Goal: Task Accomplishment & Management: Manage account settings

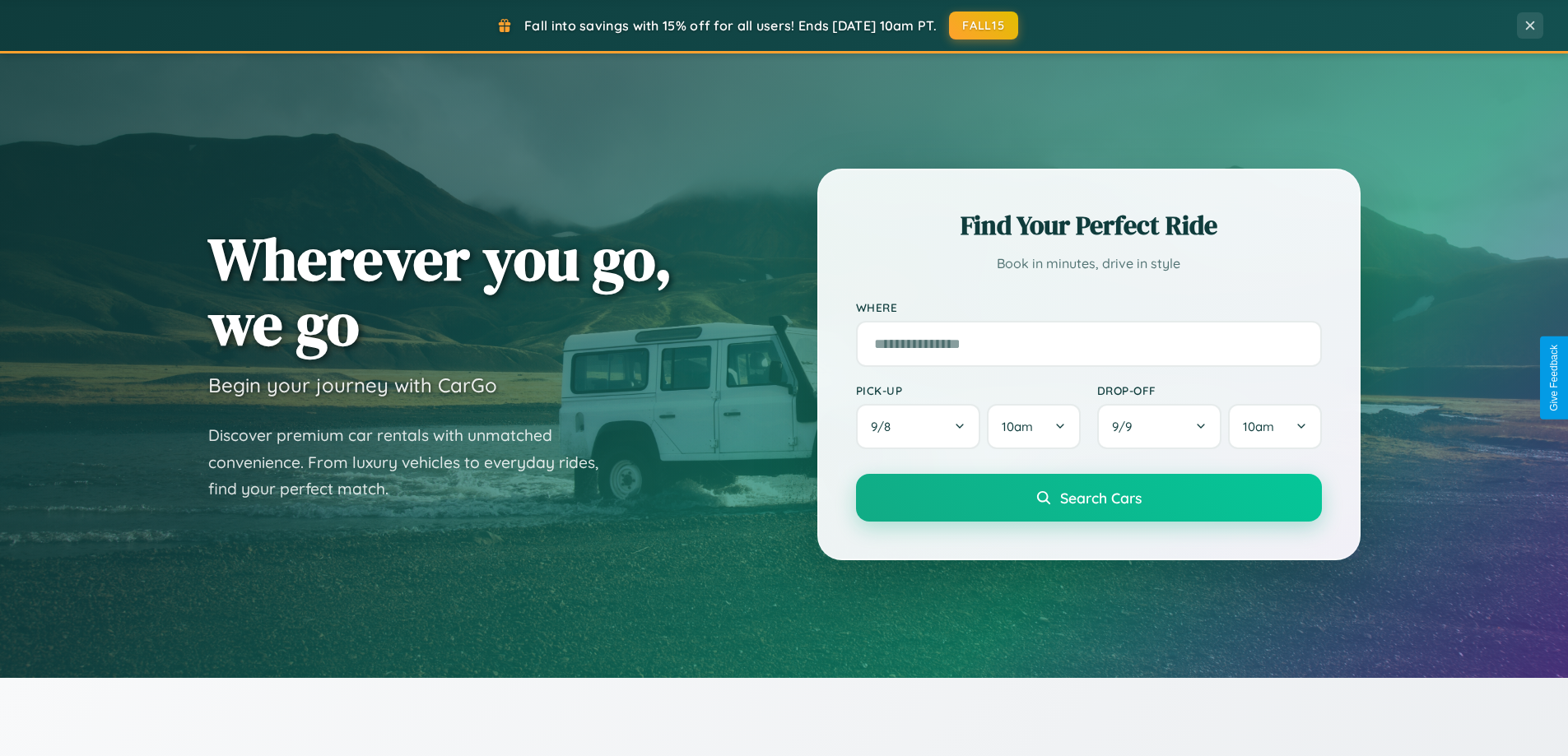
scroll to position [709, 0]
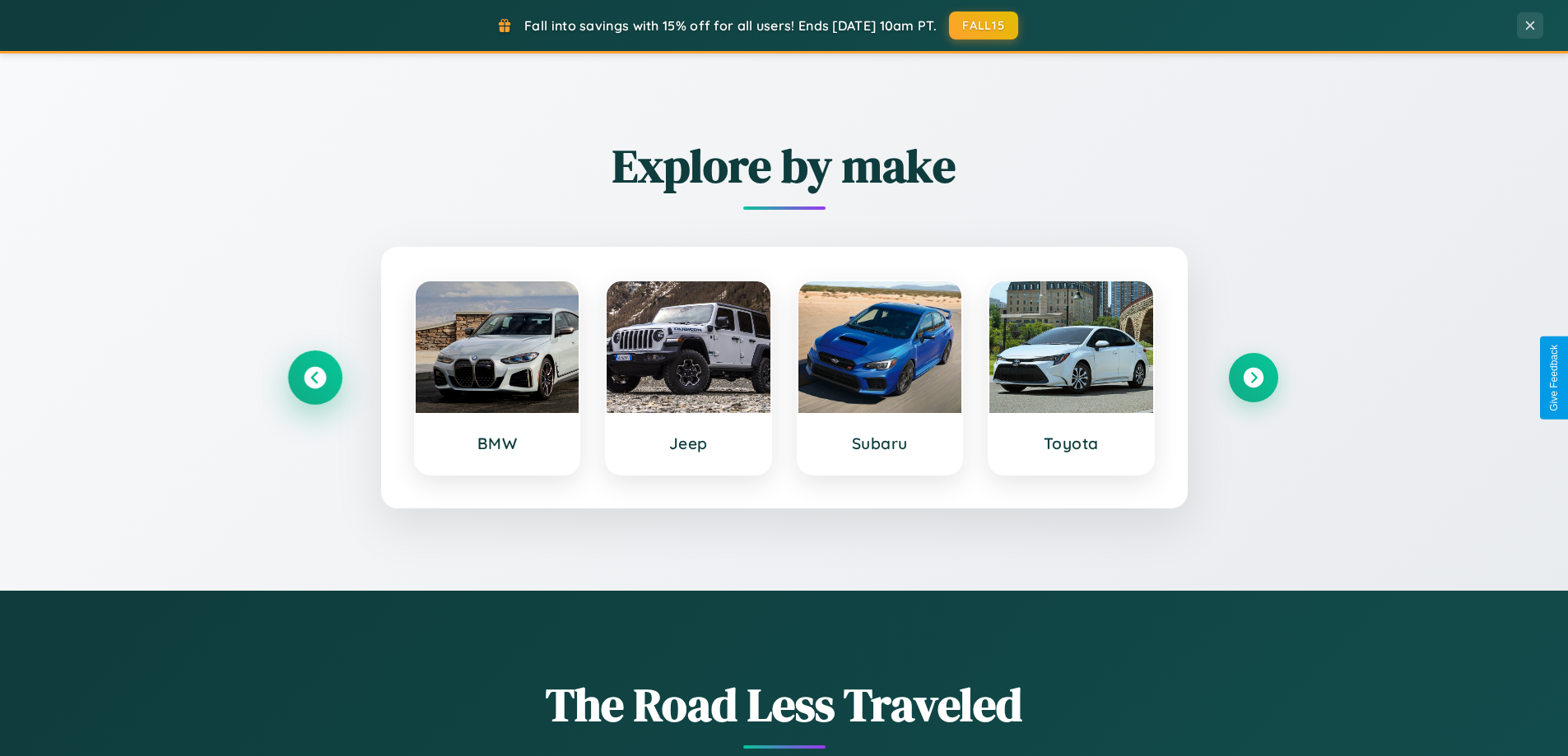
click at [315, 378] on icon at bounding box center [314, 378] width 22 height 22
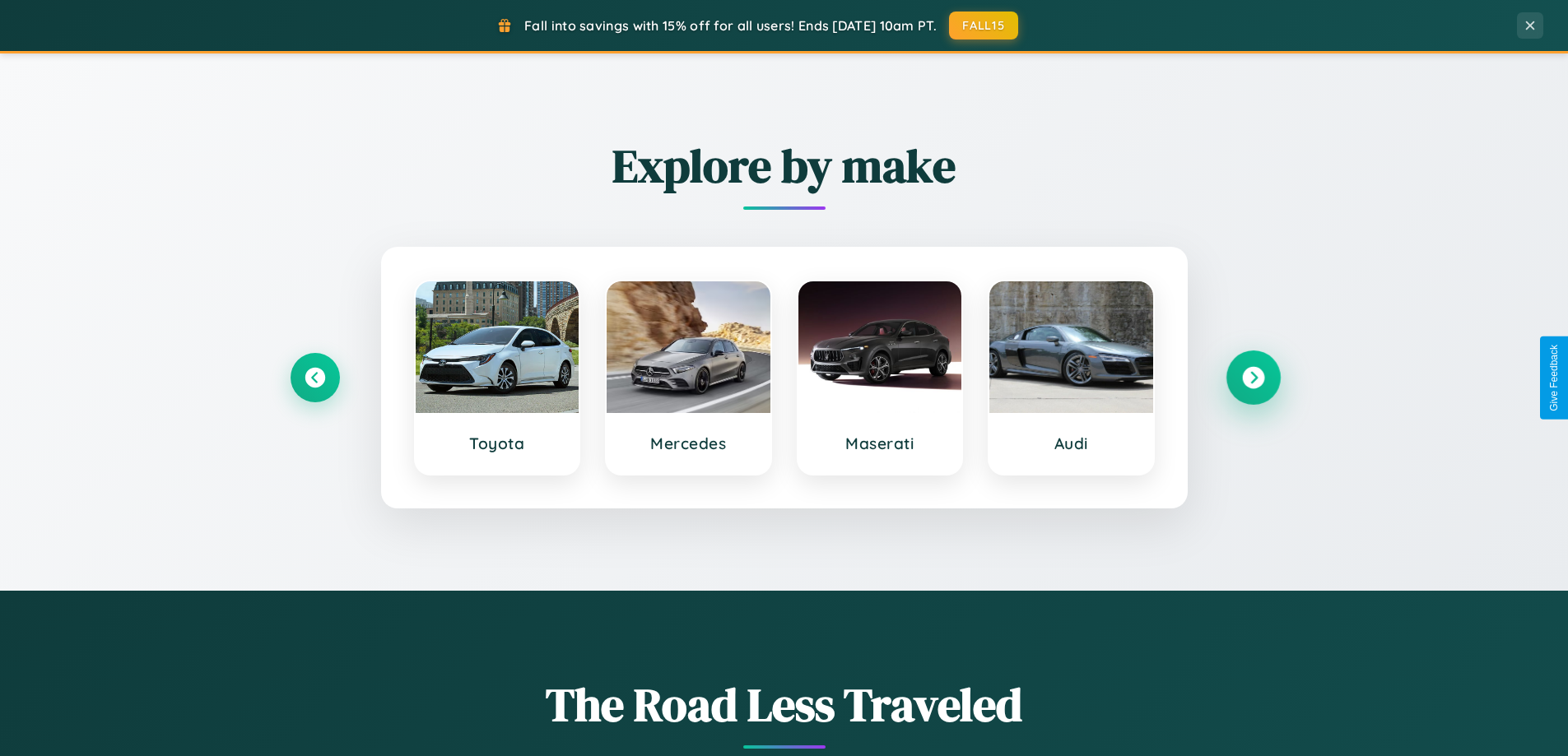
click at [1252, 378] on icon at bounding box center [1252, 378] width 22 height 22
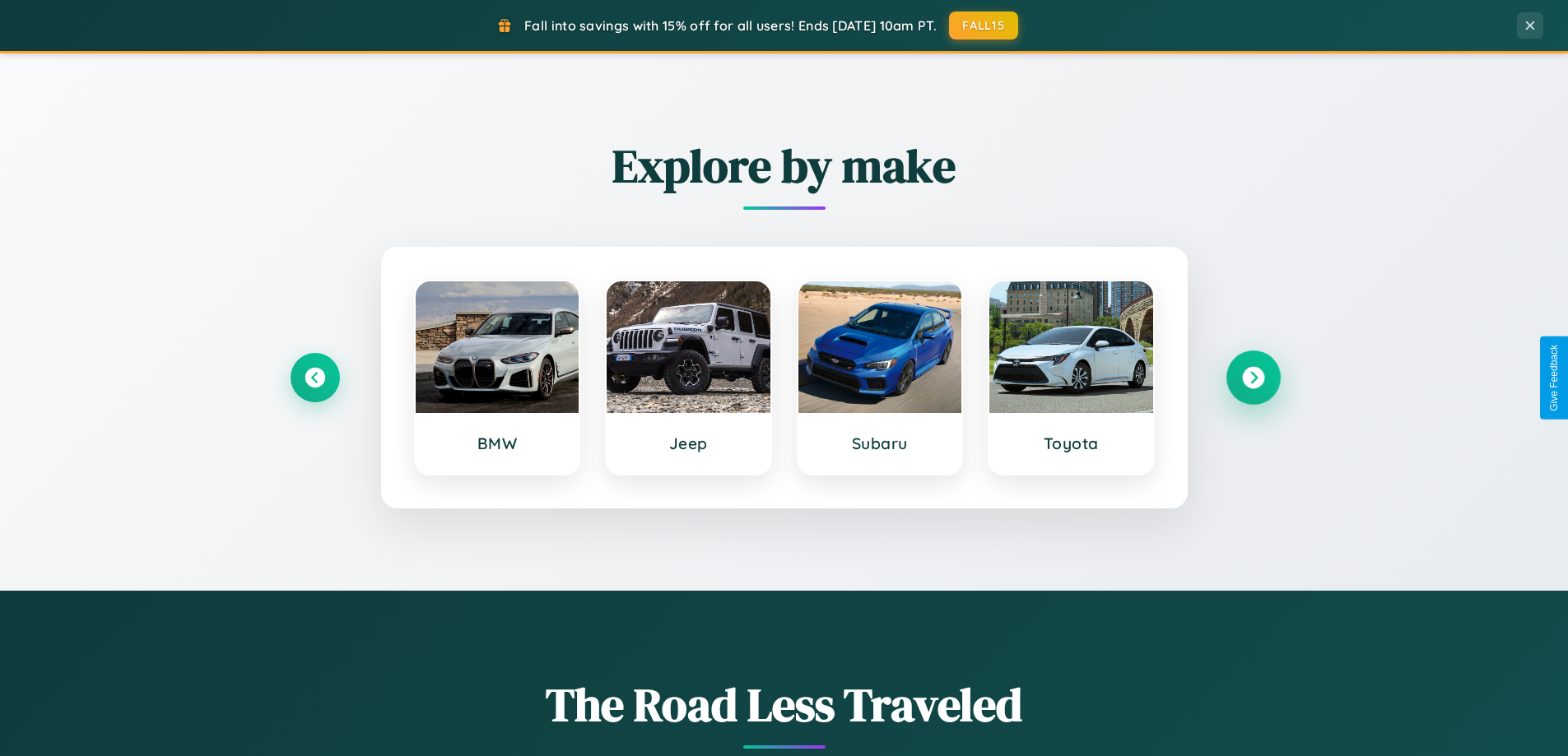
click at [1252, 378] on icon at bounding box center [1252, 378] width 22 height 22
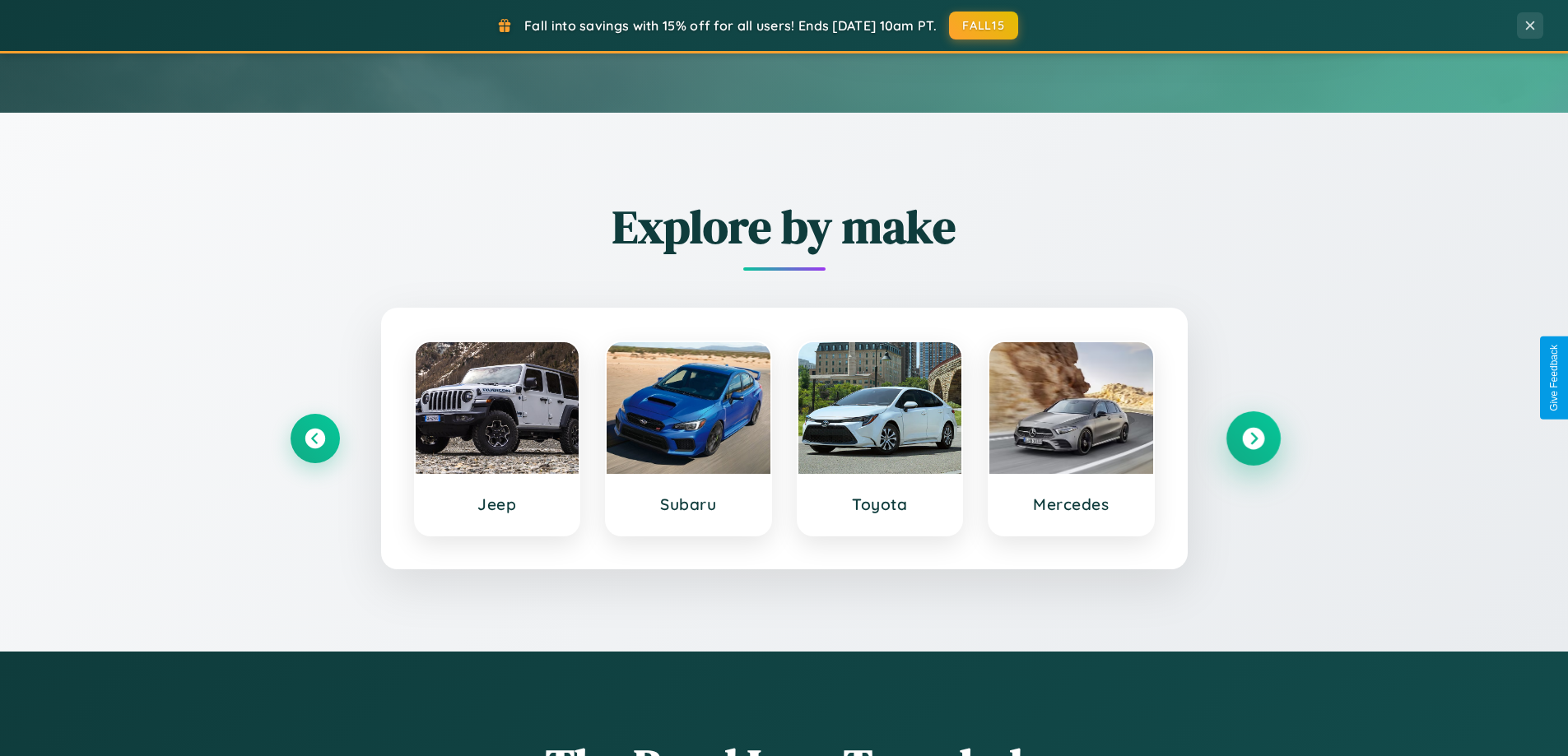
scroll to position [0, 0]
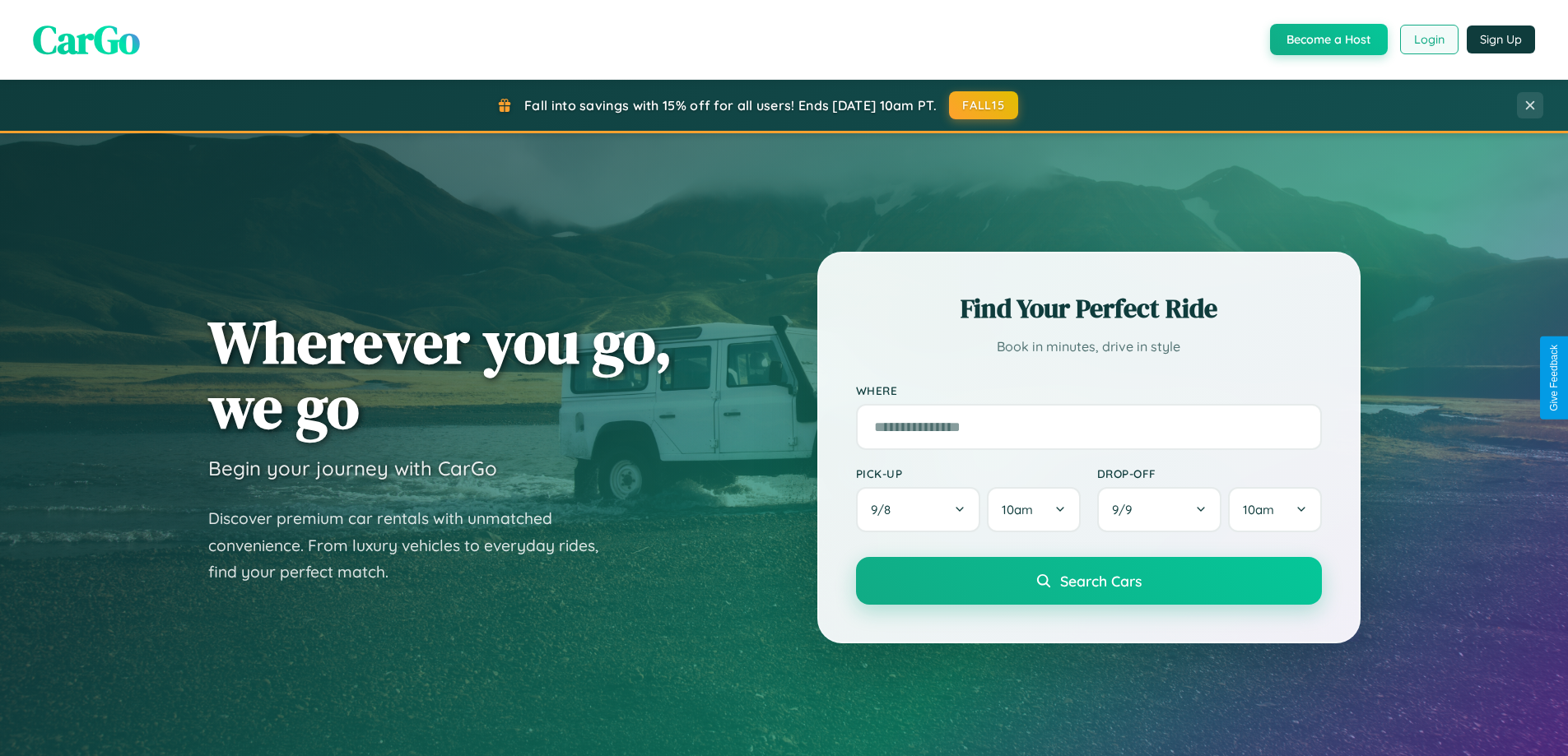
click at [1427, 40] on button "Login" at bounding box center [1429, 40] width 58 height 30
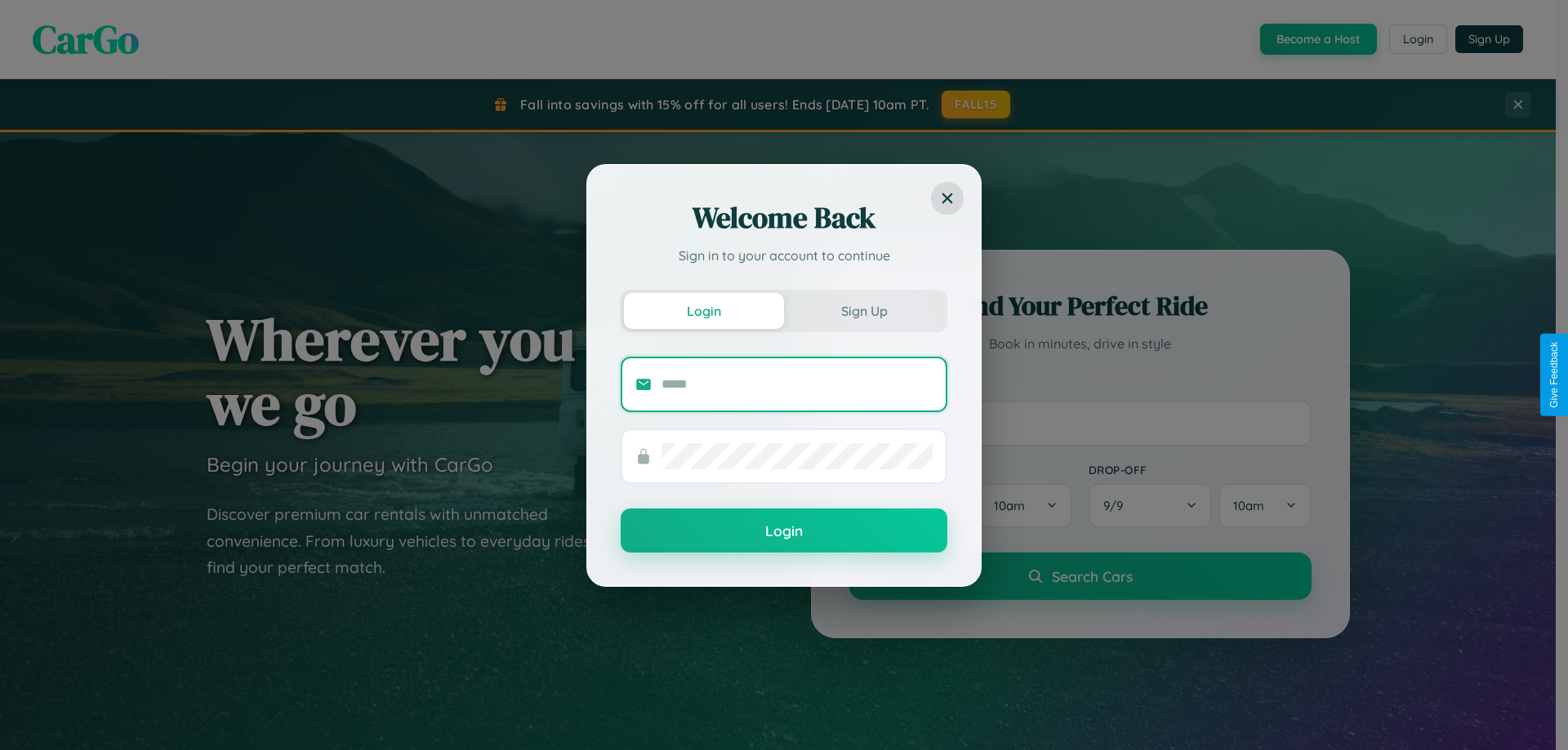
click at [797, 384] on input "text" at bounding box center [796, 385] width 271 height 26
type input "**********"
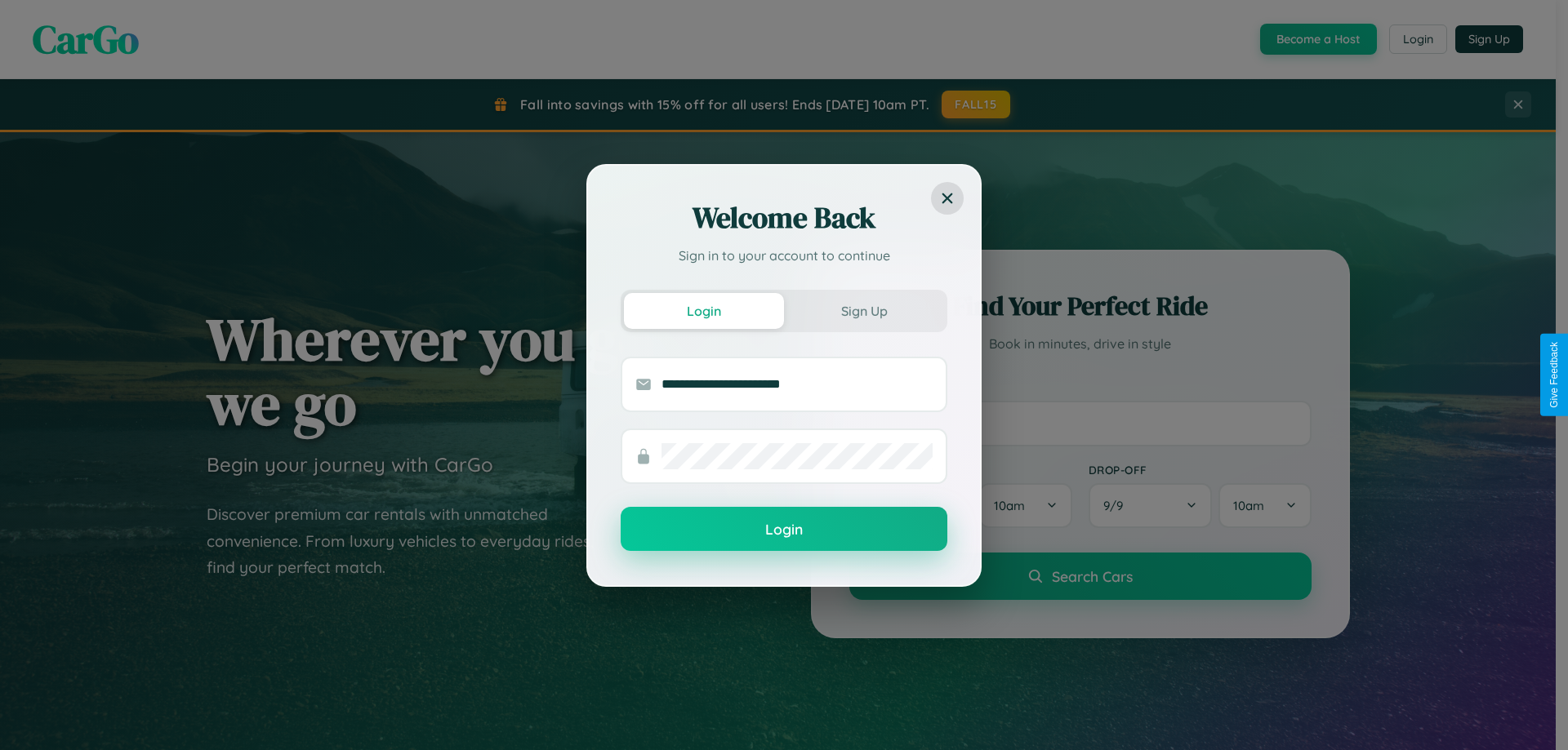
click at [784, 530] on button "Login" at bounding box center [784, 528] width 327 height 44
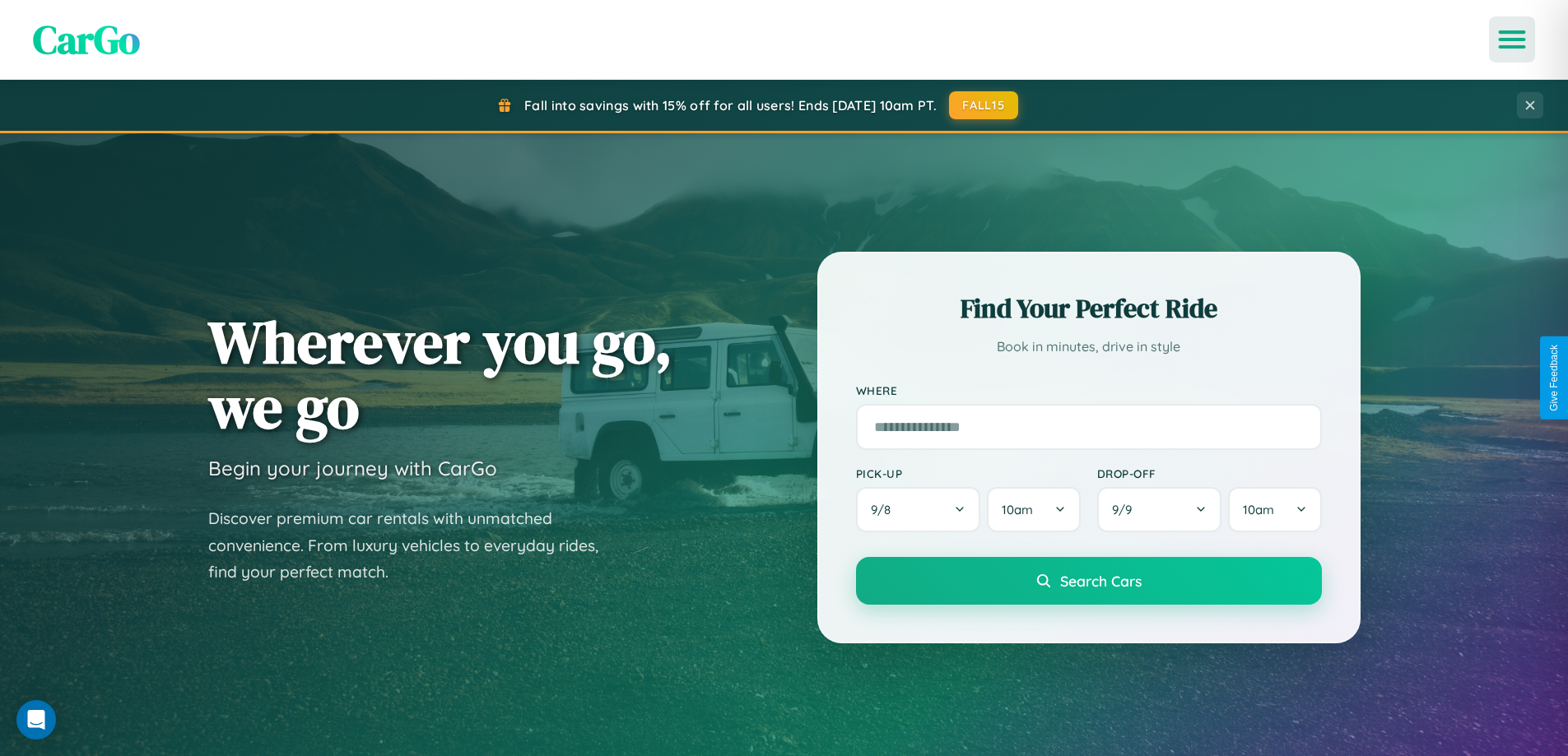
click at [1512, 40] on icon "Open menu" at bounding box center [1512, 40] width 24 height 15
